Goal: Transaction & Acquisition: Purchase product/service

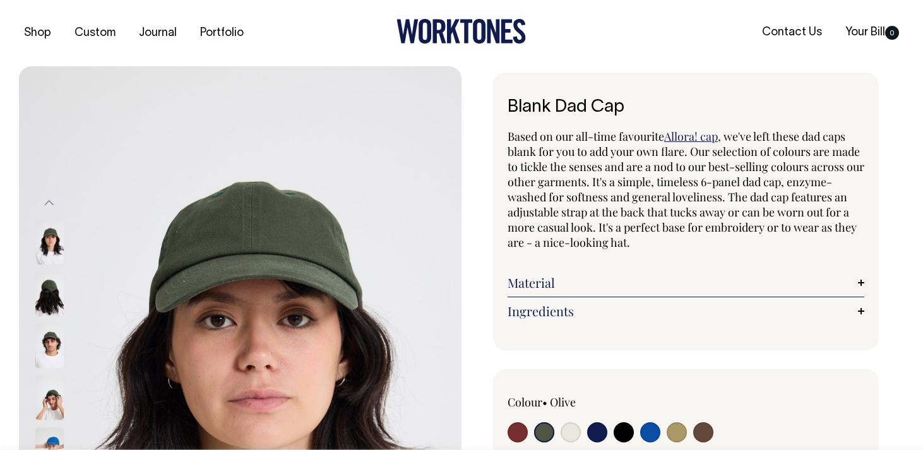
select select "Olive"
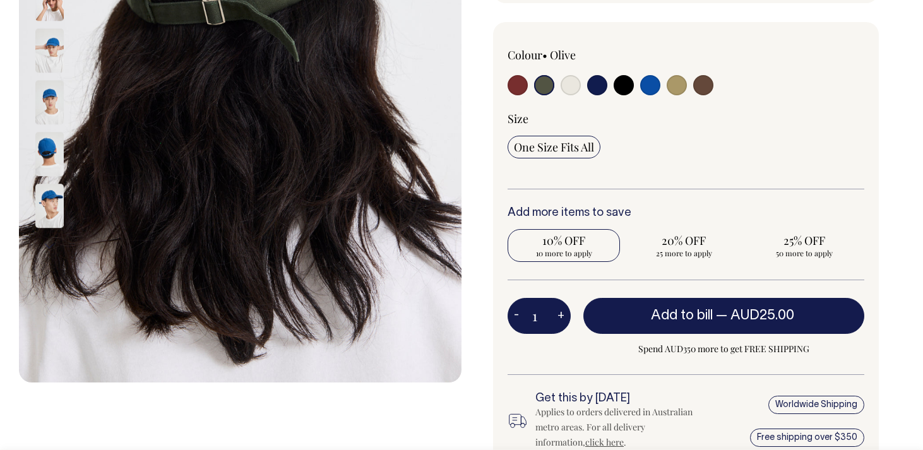
scroll to position [347, 0]
click at [807, 243] on span "25% OFF" at bounding box center [805, 240] width 100 height 15
click at [807, 243] on input "25% OFF 50 more to apply" at bounding box center [804, 245] width 112 height 33
radio input "true"
type input "50"
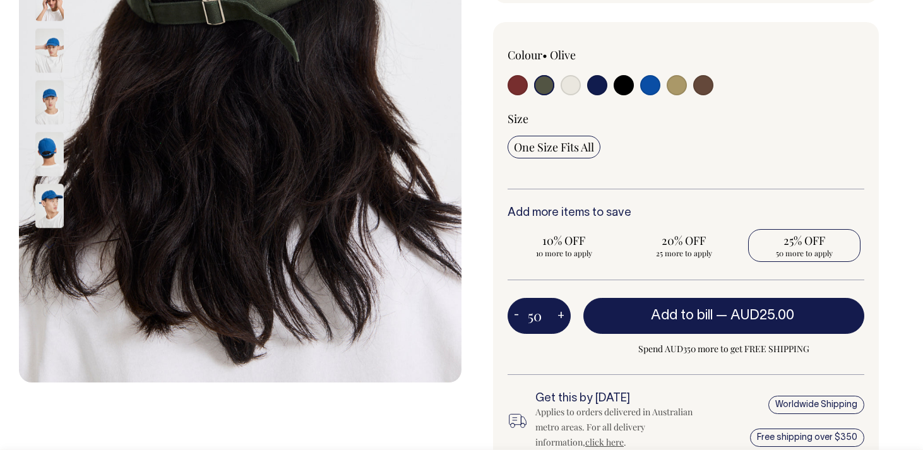
radio input "true"
select select
type input "50"
click at [807, 243] on span "25% OFF" at bounding box center [805, 240] width 100 height 15
click at [807, 243] on input "25% OFF Applied" at bounding box center [804, 245] width 112 height 33
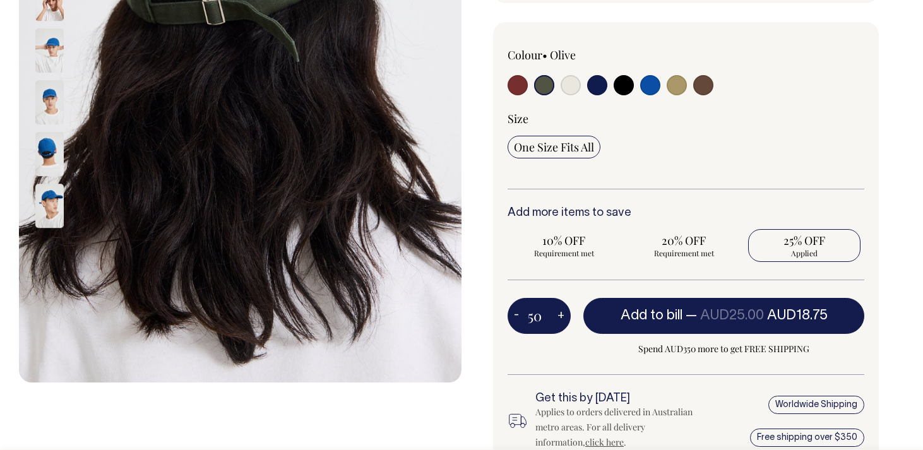
click at [516, 313] on button "-" at bounding box center [517, 316] width 18 height 25
type input "49"
radio input "true"
type input "49"
click at [516, 313] on button "-" at bounding box center [517, 316] width 18 height 25
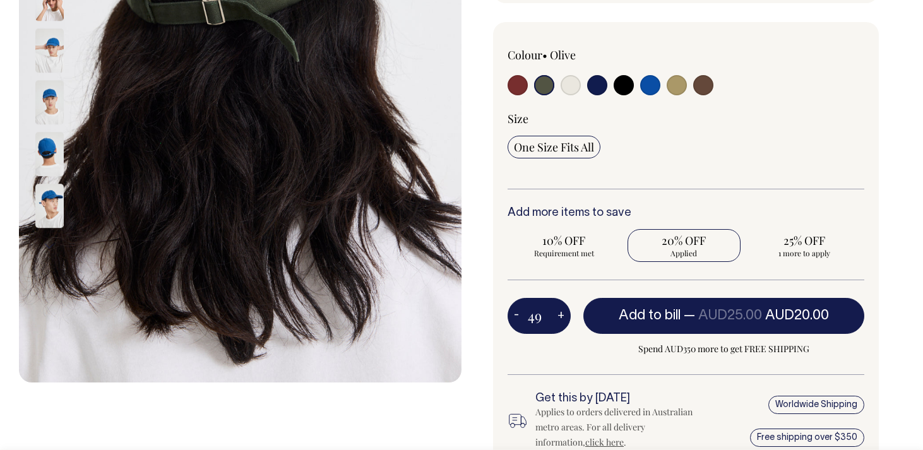
type input "48"
radio input "true"
type input "48"
click at [558, 312] on button "+" at bounding box center [561, 316] width 20 height 25
type input "49"
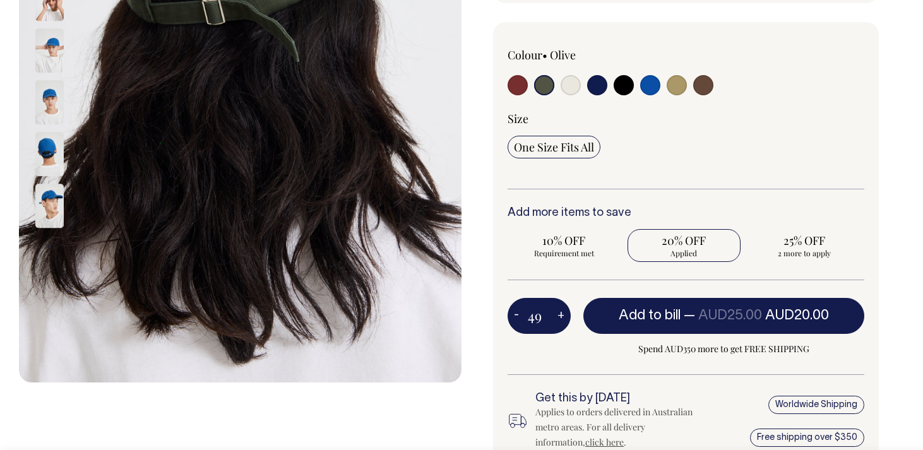
radio input "true"
type input "49"
click at [558, 312] on button "+" at bounding box center [561, 316] width 20 height 25
type input "50"
radio input "false"
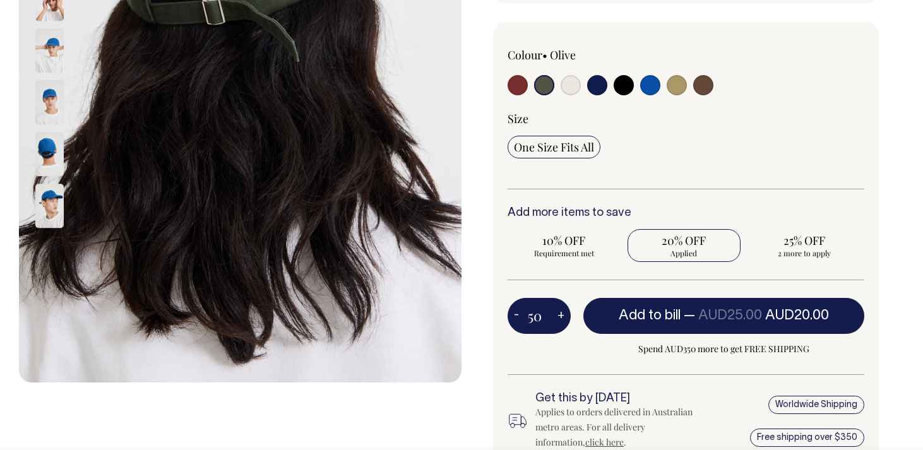
radio input "true"
type input "50"
drag, startPoint x: 545, startPoint y: 321, endPoint x: 499, endPoint y: 319, distance: 46.1
click at [499, 320] on div "Colour • Olive" at bounding box center [686, 249] width 386 height 454
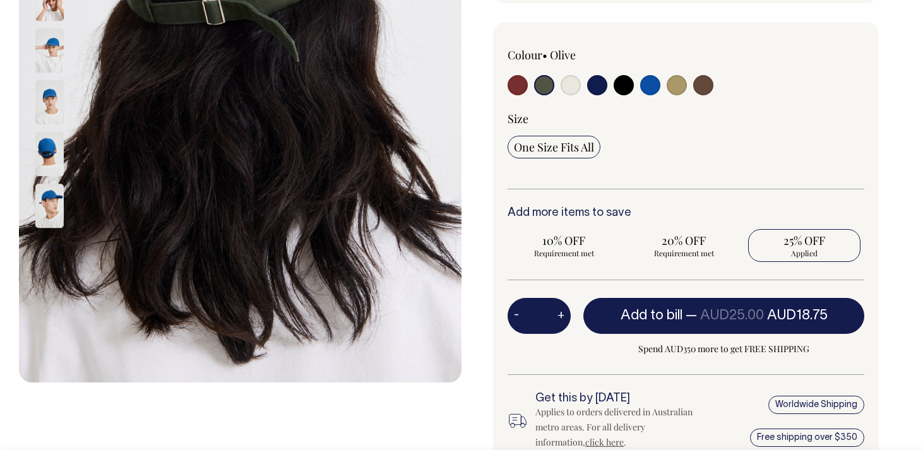
scroll to position [0, 0]
radio input "false"
click at [526, 391] on div "Colour • Olive" at bounding box center [686, 249] width 386 height 454
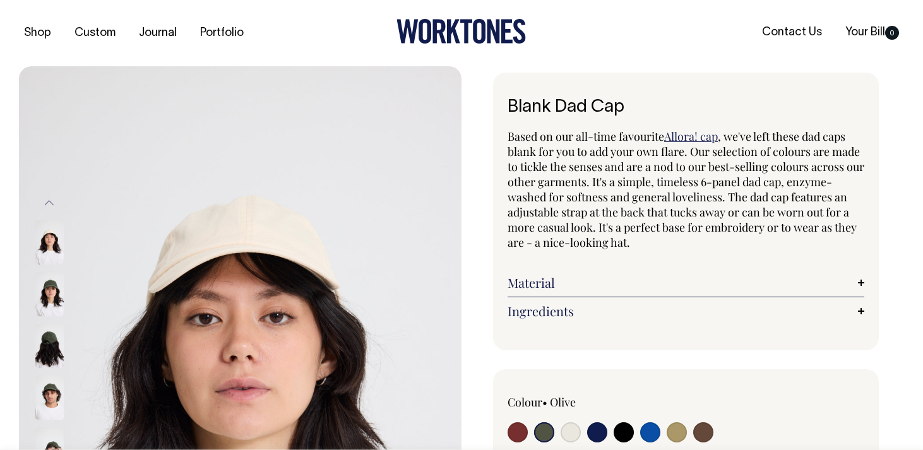
drag, startPoint x: 521, startPoint y: 108, endPoint x: 614, endPoint y: 108, distance: 92.8
click at [614, 108] on h1 "Blank Dad Cap" at bounding box center [686, 108] width 357 height 20
click at [665, 96] on div "Blank Dad Cap Based on our all-time favourite Allora! cap , we've left these da…" at bounding box center [686, 212] width 386 height 278
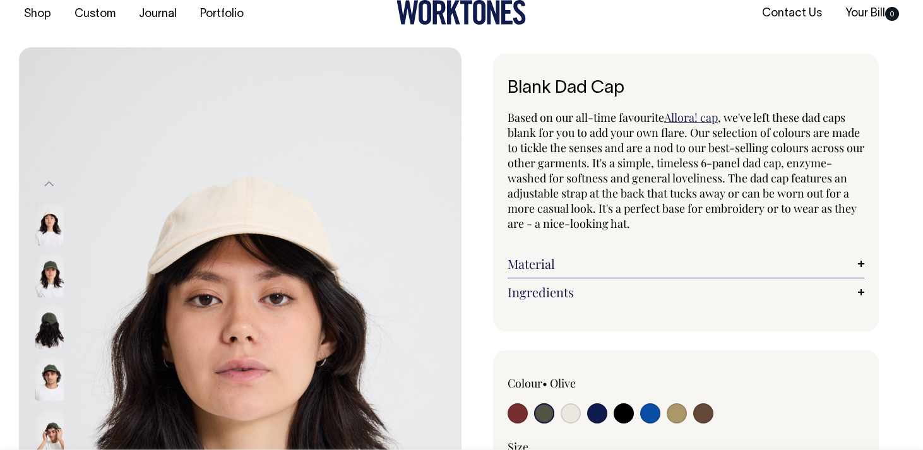
scroll to position [20, 0]
click at [542, 414] on input "radio" at bounding box center [544, 413] width 20 height 20
click at [542, 412] on input "radio" at bounding box center [544, 413] width 20 height 20
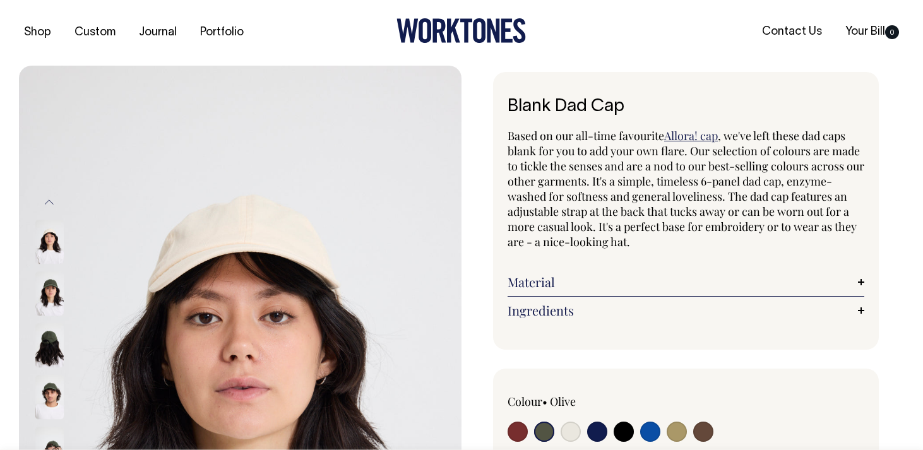
scroll to position [0, 0]
click at [543, 433] on input "radio" at bounding box center [544, 432] width 20 height 20
click at [543, 426] on input "radio" at bounding box center [544, 432] width 20 height 20
click at [160, 35] on link "Journal" at bounding box center [158, 33] width 48 height 21
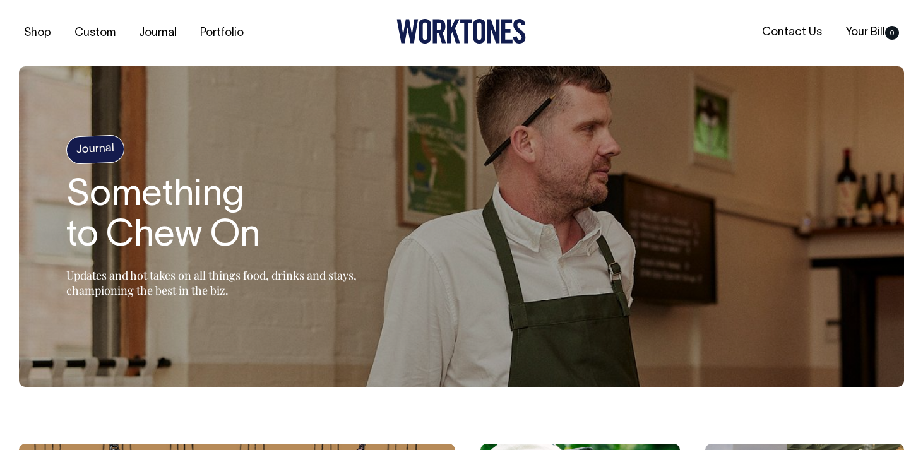
click at [481, 35] on icon at bounding box center [461, 31] width 129 height 25
